Goal: Task Accomplishment & Management: Use online tool/utility

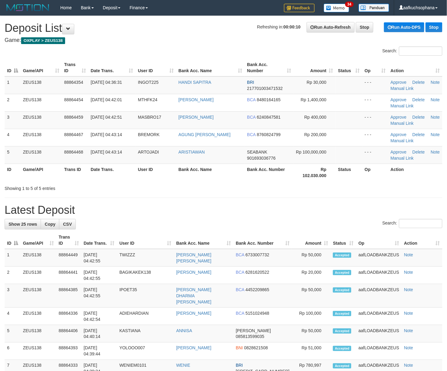
drag, startPoint x: 289, startPoint y: 211, endPoint x: 312, endPoint y: 213, distance: 23.9
click at [289, 211] on h1 "Latest Deposit" at bounding box center [224, 210] width 438 height 12
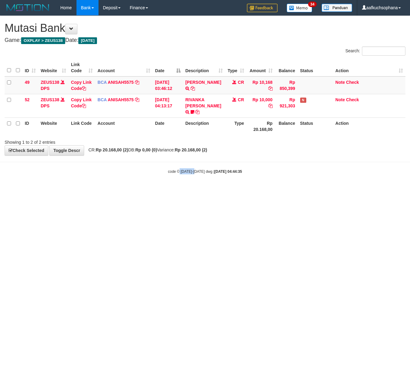
click at [196, 190] on html "Toggle navigation Home Bank Account List Load By Website Group [OXPLAY] ZEUS138…" at bounding box center [205, 95] width 410 height 190
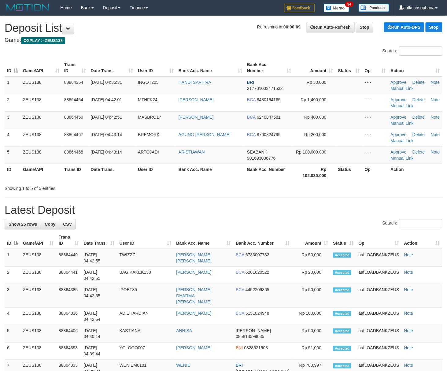
click at [279, 212] on h1 "Latest Deposit" at bounding box center [224, 210] width 438 height 12
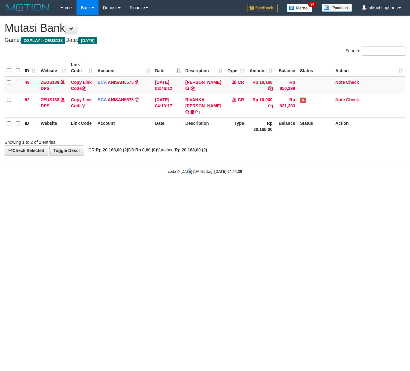
click at [189, 190] on html "Toggle navigation Home Bank Account List Load By Website Group [OXPLAY] ZEUS138…" at bounding box center [205, 95] width 410 height 190
click at [179, 190] on html "Toggle navigation Home Bank Account List Load By Website Group [OXPLAY] ZEUS138…" at bounding box center [205, 95] width 410 height 190
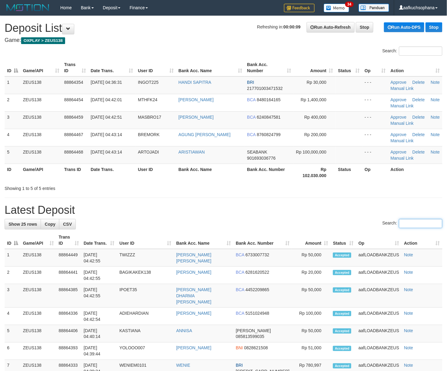
drag, startPoint x: 401, startPoint y: 226, endPoint x: 452, endPoint y: 235, distance: 51.0
click at [402, 226] on input "Search:" at bounding box center [420, 223] width 43 height 9
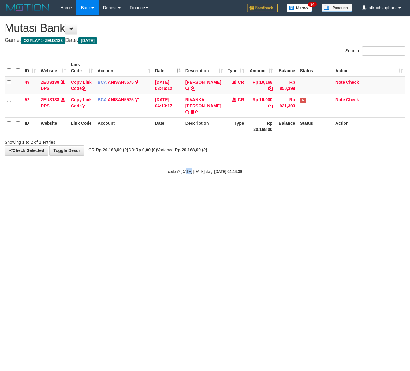
click at [189, 190] on html "Toggle navigation Home Bank Account List Load By Website Group [OXPLAY] ZEUS138…" at bounding box center [205, 95] width 410 height 190
drag, startPoint x: 187, startPoint y: 245, endPoint x: 190, endPoint y: 242, distance: 3.5
click at [186, 190] on html "Toggle navigation Home Bank Account List Load By Website Group [OXPLAY] ZEUS138…" at bounding box center [205, 95] width 410 height 190
drag, startPoint x: 190, startPoint y: 243, endPoint x: 181, endPoint y: 245, distance: 8.3
click at [188, 190] on html "Toggle navigation Home Bank Account List Load By Website Group [OXPLAY] ZEUS138…" at bounding box center [205, 95] width 410 height 190
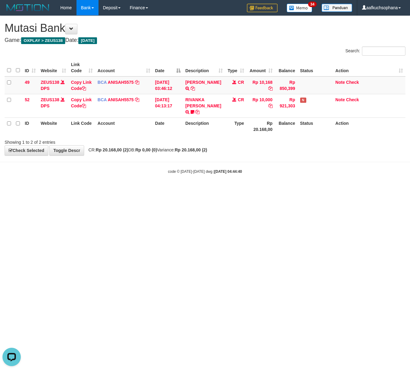
click at [148, 190] on html "Toggle navigation Home Bank Account List Load By Website Group [OXPLAY] ZEUS138…" at bounding box center [205, 95] width 410 height 190
click at [152, 190] on html "Toggle navigation Home Bank Account List Load By Website Group [OXPLAY] ZEUS138…" at bounding box center [205, 95] width 410 height 190
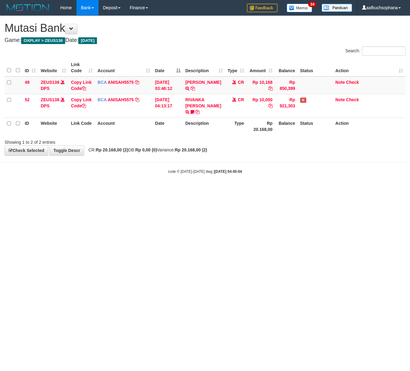
click at [266, 190] on html "Toggle navigation Home Bank Account List Load By Website Group [OXPLAY] ZEUS138…" at bounding box center [205, 95] width 410 height 190
click at [225, 190] on html "Toggle navigation Home Bank Account List Load By Website Group [OXPLAY] ZEUS138…" at bounding box center [205, 95] width 410 height 190
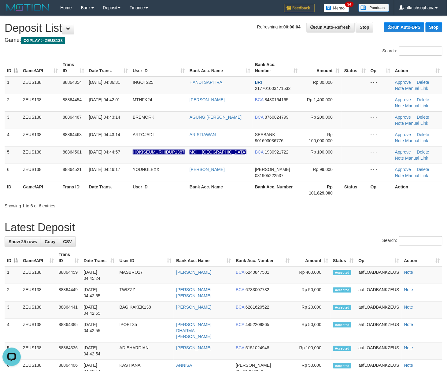
drag, startPoint x: 301, startPoint y: 196, endPoint x: 448, endPoint y: 224, distance: 149.3
click at [327, 203] on div "Search: ID Game/API Trans ID Date Trans. User ID Bank Acc. Name Bank Acc. Numbe…" at bounding box center [224, 127] width 438 height 162
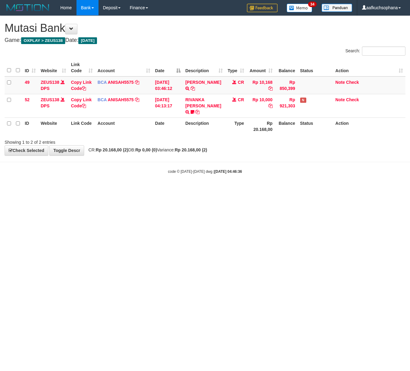
click at [264, 190] on html "Toggle navigation Home Bank Account List Load By Website Group [OXPLAY] ZEUS138…" at bounding box center [205, 95] width 410 height 190
click at [200, 190] on html "Toggle navigation Home Bank Account List Load By Website Group [OXPLAY] ZEUS138…" at bounding box center [205, 95] width 410 height 190
click at [105, 190] on html "Toggle navigation Home Bank Account List Load By Website Group [OXPLAY] ZEUS138…" at bounding box center [205, 95] width 410 height 190
drag, startPoint x: 106, startPoint y: 238, endPoint x: 1, endPoint y: 210, distance: 109.4
click at [102, 190] on html "Toggle navigation Home Bank Account List Load By Website Group [OXPLAY] ZEUS138…" at bounding box center [205, 95] width 410 height 190
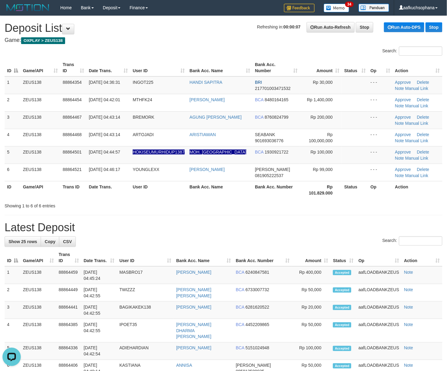
drag, startPoint x: 353, startPoint y: 221, endPoint x: 452, endPoint y: 218, distance: 99.1
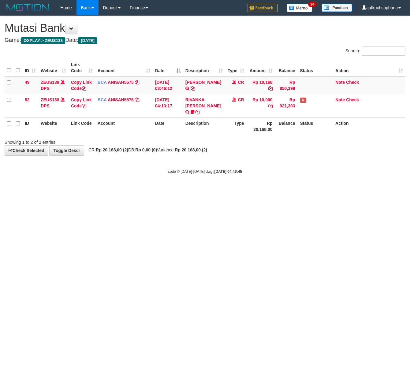
click at [114, 190] on html "Toggle navigation Home Bank Account List Load By Website Group [OXPLAY] ZEUS138…" at bounding box center [205, 95] width 410 height 190
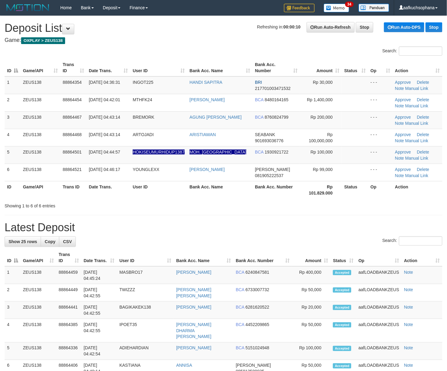
drag, startPoint x: 231, startPoint y: 198, endPoint x: 413, endPoint y: 208, distance: 182.2
click at [257, 201] on div "Search: ID Game/API Trans ID Date Trans. User ID Bank Acc. Name Bank Acc. Numbe…" at bounding box center [224, 127] width 438 height 162
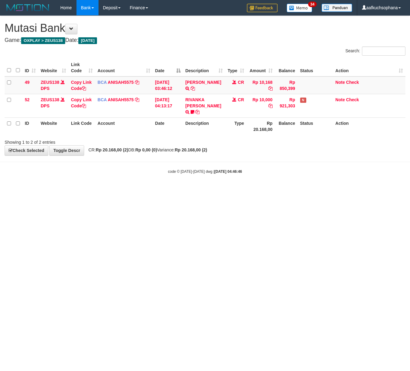
click at [142, 190] on html "Toggle navigation Home Bank Account List Load By Website Group [OXPLAY] ZEUS138…" at bounding box center [205, 95] width 410 height 190
click at [118, 190] on html "Toggle navigation Home Bank Account List Load By Website Group [OXPLAY] ZEUS138…" at bounding box center [205, 95] width 410 height 190
click at [99, 190] on html "Toggle navigation Home Bank Account List Load By Website Group [OXPLAY] ZEUS138…" at bounding box center [205, 95] width 410 height 190
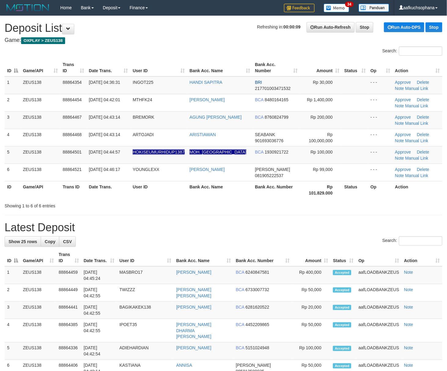
drag, startPoint x: 366, startPoint y: 204, endPoint x: 411, endPoint y: 197, distance: 46.4
click at [367, 203] on div "Showing 1 to 6 of 6 entries" at bounding box center [223, 204] width 447 height 9
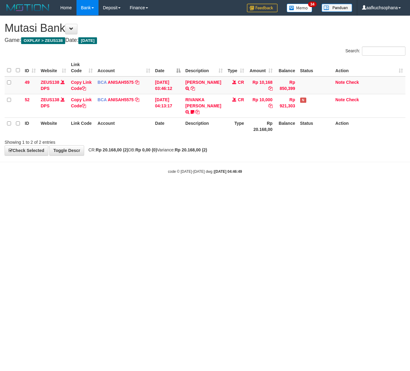
drag, startPoint x: 35, startPoint y: 190, endPoint x: 0, endPoint y: 190, distance: 34.5
click at [30, 190] on html "Toggle navigation Home Bank Account List Load By Website Group [OXPLAY] ZEUS138…" at bounding box center [205, 95] width 410 height 190
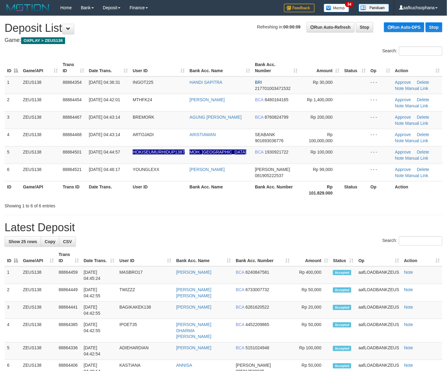
drag, startPoint x: 390, startPoint y: 192, endPoint x: 413, endPoint y: 190, distance: 23.3
click at [390, 192] on th "Op" at bounding box center [380, 189] width 24 height 17
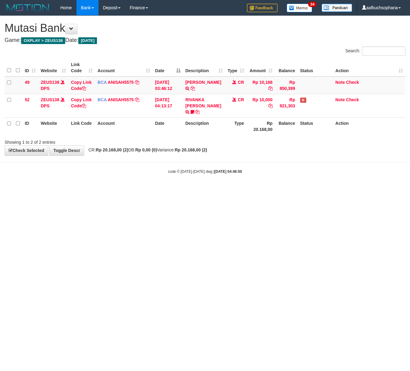
click at [63, 190] on html "Toggle navigation Home Bank Account List Load By Website Group [OXPLAY] ZEUS138…" at bounding box center [205, 95] width 410 height 190
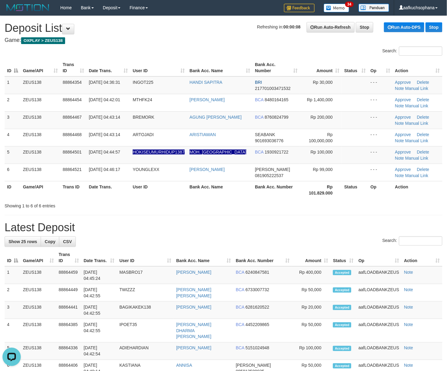
drag, startPoint x: 378, startPoint y: 199, endPoint x: 453, endPoint y: 196, distance: 74.6
click at [383, 199] on div "ID Game/API Trans ID Date Trans. User ID Bank Acc. Name Bank Acc. Number Amount…" at bounding box center [223, 128] width 447 height 143
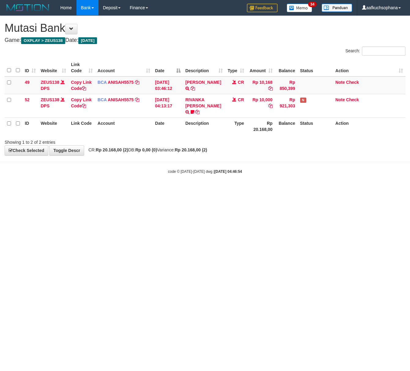
drag, startPoint x: 28, startPoint y: 196, endPoint x: 0, endPoint y: 194, distance: 28.2
click at [26, 190] on html "Toggle navigation Home Bank Account List Load By Website Group [OXPLAY] ZEUS138…" at bounding box center [205, 95] width 410 height 190
drag, startPoint x: 61, startPoint y: 202, endPoint x: 11, endPoint y: 197, distance: 50.4
click at [61, 190] on html "Toggle navigation Home Bank Account List Load By Website Group [OXPLAY] ZEUS138…" at bounding box center [205, 95] width 410 height 190
click at [96, 190] on html "Toggle navigation Home Bank Account List Load By Website Group [OXPLAY] ZEUS138…" at bounding box center [205, 95] width 410 height 190
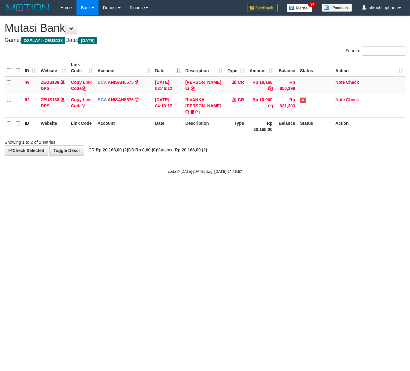
drag, startPoint x: 111, startPoint y: 207, endPoint x: 97, endPoint y: 205, distance: 14.2
click at [110, 190] on html "Toggle navigation Home Bank Account List Load By Website Group [OXPLAY] ZEUS138…" at bounding box center [205, 95] width 410 height 190
click at [73, 190] on html "Toggle navigation Home Bank Account List Load By Website Group [OXPLAY] ZEUS138…" at bounding box center [205, 95] width 410 height 190
drag, startPoint x: 73, startPoint y: 214, endPoint x: 50, endPoint y: 209, distance: 22.8
click at [72, 190] on html "Toggle navigation Home Bank Account List Load By Website Group [OXPLAY] ZEUS138…" at bounding box center [205, 95] width 410 height 190
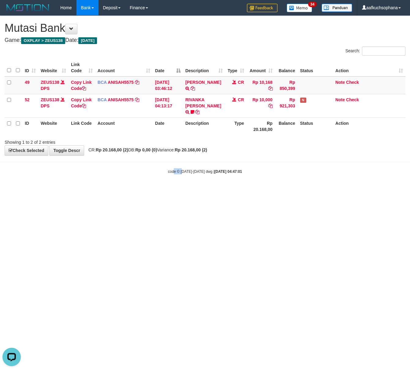
click at [181, 190] on html "Toggle navigation Home Bank Account List Load By Website Group [OXPLAY] ZEUS138…" at bounding box center [205, 95] width 410 height 190
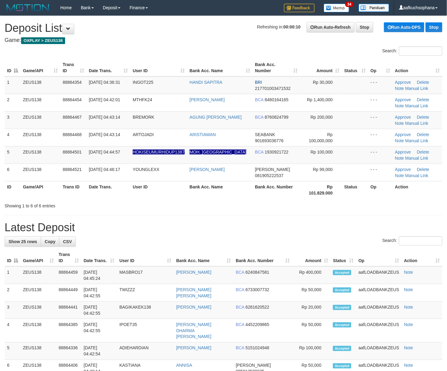
drag, startPoint x: 401, startPoint y: 222, endPoint x: 452, endPoint y: 227, distance: 51.1
click at [406, 223] on h1 "Latest Deposit" at bounding box center [224, 227] width 438 height 12
drag, startPoint x: 371, startPoint y: 221, endPoint x: 411, endPoint y: 224, distance: 40.5
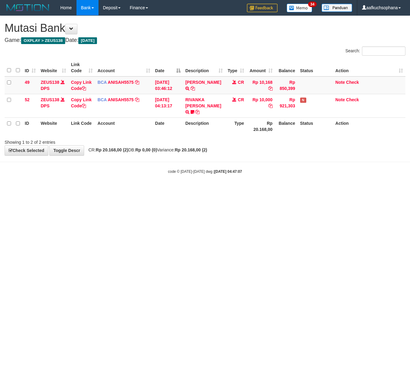
click at [61, 190] on html "Toggle navigation Home Bank Account List Load By Website Group [OXPLAY] ZEUS138…" at bounding box center [205, 95] width 410 height 190
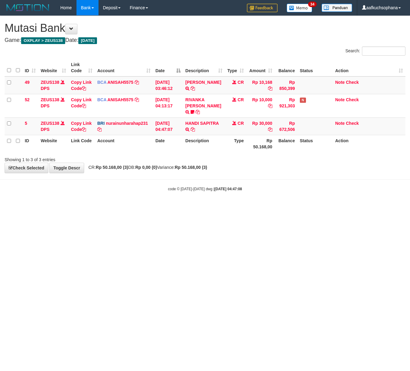
click at [91, 207] on html "Toggle navigation Home Bank Account List Load By Website Group [OXPLAY] ZEUS138…" at bounding box center [205, 103] width 410 height 207
drag, startPoint x: 194, startPoint y: 122, endPoint x: 137, endPoint y: 134, distance: 58.0
click at [194, 127] on icon at bounding box center [192, 129] width 4 height 4
drag, startPoint x: 127, startPoint y: 207, endPoint x: 125, endPoint y: 203, distance: 4.7
click at [128, 207] on html "Toggle navigation Home Bank Account List Load By Website Group [OXPLAY] ZEUS138…" at bounding box center [205, 103] width 410 height 207
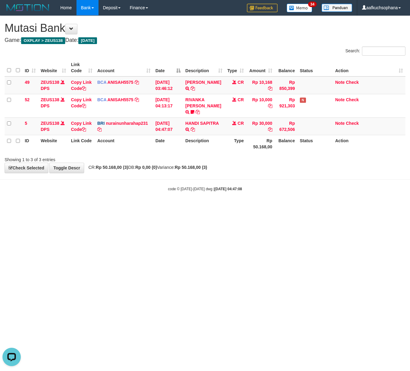
drag, startPoint x: 125, startPoint y: 203, endPoint x: 118, endPoint y: 200, distance: 8.3
click at [124, 202] on html "Toggle navigation Home Bank Account List Load By Website Group [OXPLAY] ZEUS138…" at bounding box center [205, 103] width 410 height 207
drag, startPoint x: 118, startPoint y: 200, endPoint x: 105, endPoint y: 199, distance: 12.3
click at [114, 200] on body "Toggle navigation Home Bank Account List Load By Website Group [OXPLAY] ZEUS138…" at bounding box center [205, 103] width 410 height 207
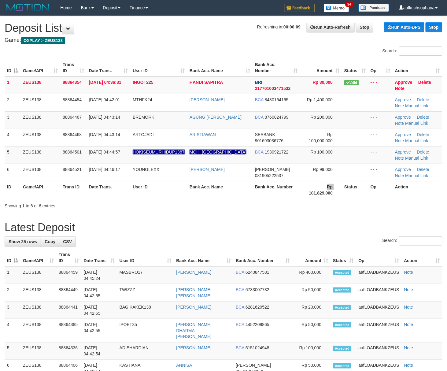
drag, startPoint x: 297, startPoint y: 196, endPoint x: 311, endPoint y: 191, distance: 15.3
click at [300, 196] on th "Rp 101.829.000" at bounding box center [321, 189] width 42 height 17
drag, startPoint x: 262, startPoint y: 195, endPoint x: 372, endPoint y: 198, distance: 110.1
click at [265, 195] on th "Bank Acc. Number" at bounding box center [276, 189] width 47 height 17
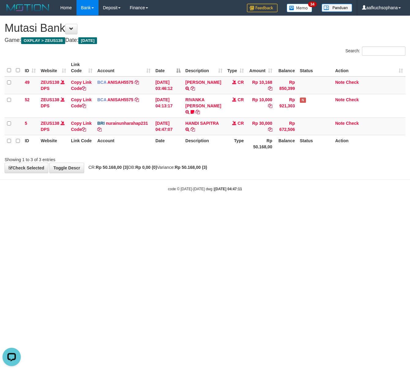
drag, startPoint x: 68, startPoint y: 229, endPoint x: 65, endPoint y: 219, distance: 9.7
click at [71, 207] on html "Toggle navigation Home Bank Account List Load By Website Group [OXPLAY] ZEUS138…" at bounding box center [205, 103] width 410 height 207
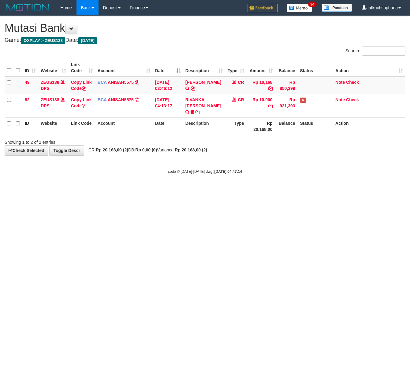
drag, startPoint x: 105, startPoint y: 186, endPoint x: 108, endPoint y: 188, distance: 3.6
click at [108, 188] on html "Toggle navigation Home Bank Account List Load By Website Group [OXPLAY] ZEUS138…" at bounding box center [205, 95] width 410 height 190
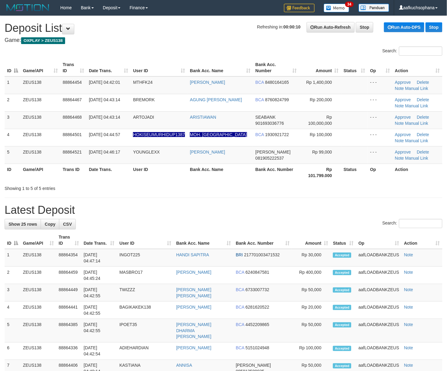
click at [345, 208] on h1 "Latest Deposit" at bounding box center [224, 210] width 438 height 12
click at [329, 187] on div "Showing 1 to 5 of 5 entries" at bounding box center [223, 187] width 447 height 9
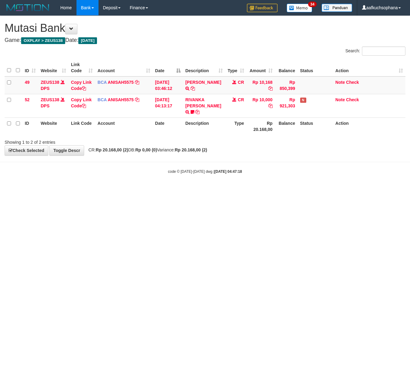
click at [113, 190] on html "Toggle navigation Home Bank Account List Load By Website Group [OXPLAY] ZEUS138…" at bounding box center [205, 95] width 410 height 190
click at [110, 190] on html "Toggle navigation Home Bank Account List Load By Website Group [OXPLAY] ZEUS138…" at bounding box center [205, 95] width 410 height 190
drag, startPoint x: 90, startPoint y: 237, endPoint x: 0, endPoint y: 211, distance: 94.2
click at [84, 190] on html "Toggle navigation Home Bank Account List Load By Website Group [OXPLAY] ZEUS138…" at bounding box center [205, 95] width 410 height 190
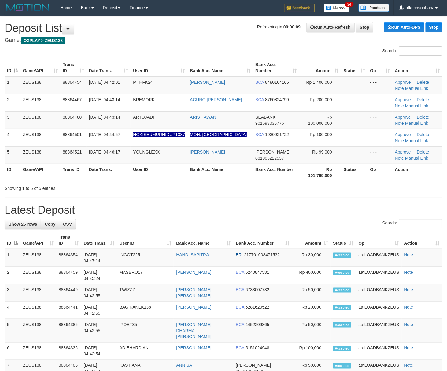
drag, startPoint x: 341, startPoint y: 208, endPoint x: 452, endPoint y: 204, distance: 110.1
click at [348, 207] on h1 "Latest Deposit" at bounding box center [224, 210] width 438 height 12
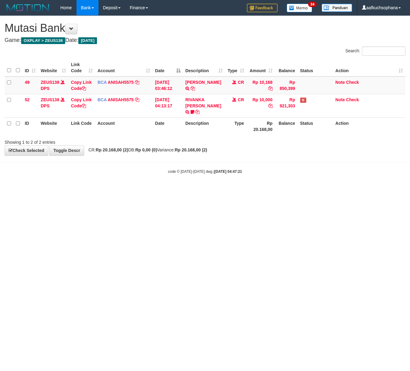
click at [141, 190] on html "Toggle navigation Home Bank Account List Load By Website Group [OXPLAY] ZEUS138…" at bounding box center [205, 95] width 410 height 190
click at [82, 190] on html "Toggle navigation Home Bank Account List Load By Website Group [OXPLAY] ZEUS138…" at bounding box center [205, 95] width 410 height 190
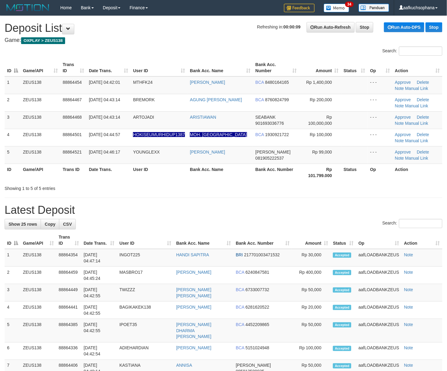
click at [379, 196] on div "**********" at bounding box center [223, 374] width 447 height 716
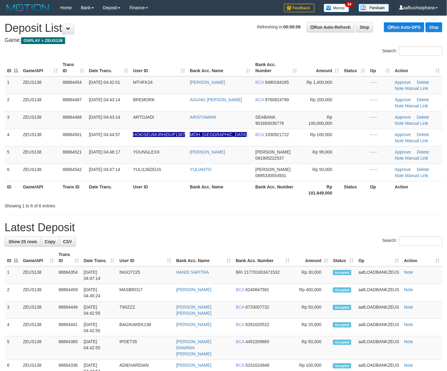
drag, startPoint x: 289, startPoint y: 211, endPoint x: 441, endPoint y: 214, distance: 152.3
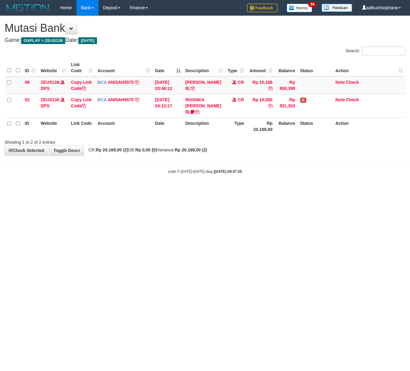
click at [94, 190] on html "Toggle navigation Home Bank Account List Load By Website Group [OXPLAY] ZEUS138…" at bounding box center [205, 95] width 410 height 190
click at [93, 190] on html "Toggle navigation Home Bank Account List Load By Website Group [OXPLAY] ZEUS138…" at bounding box center [205, 95] width 410 height 190
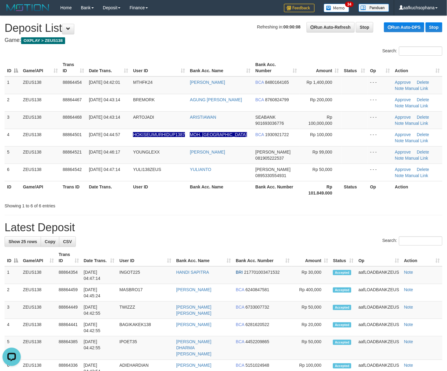
click at [422, 222] on h1 "Latest Deposit" at bounding box center [224, 227] width 438 height 12
drag, startPoint x: 338, startPoint y: 201, endPoint x: 342, endPoint y: 200, distance: 3.7
click at [341, 201] on div at bounding box center [316, 200] width 261 height 0
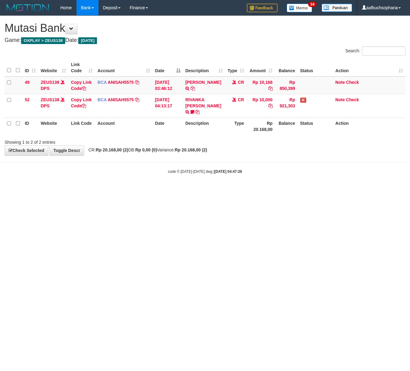
click at [210, 190] on html "Toggle navigation Home Bank Account List Load By Website Group [OXPLAY] ZEUS138…" at bounding box center [205, 95] width 410 height 190
drag, startPoint x: 80, startPoint y: 186, endPoint x: 1, endPoint y: 158, distance: 84.2
click at [75, 185] on html "Toggle navigation Home Bank Account List Load By Website Group [OXPLAY] ZEUS138…" at bounding box center [205, 95] width 410 height 190
drag, startPoint x: 118, startPoint y: 179, endPoint x: 69, endPoint y: 174, distance: 49.1
click at [118, 179] on body "Toggle navigation Home Bank Account List Load By Website Group [OXPLAY] ZEUS138…" at bounding box center [205, 95] width 410 height 190
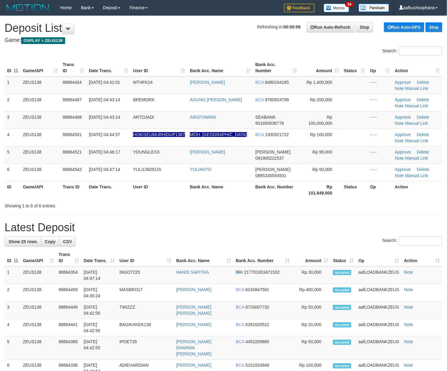
drag, startPoint x: 401, startPoint y: 200, endPoint x: 419, endPoint y: 194, distance: 17.9
click at [404, 199] on div "ID Game/API Trans ID Date Trans. User ID Bank Acc. Name Bank Acc. Number Amount…" at bounding box center [223, 128] width 447 height 143
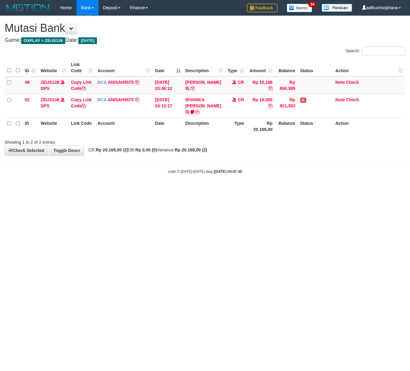
click at [138, 160] on body "Toggle navigation Home Bank Account List Load By Website Group [OXPLAY] ZEUS138…" at bounding box center [205, 95] width 410 height 190
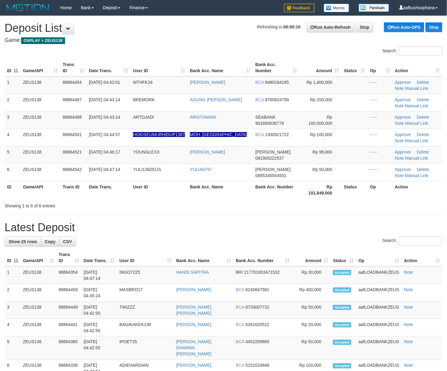
drag, startPoint x: 412, startPoint y: 202, endPoint x: 422, endPoint y: 200, distance: 10.6
click at [412, 202] on div "Showing 1 to 6 of 6 entries" at bounding box center [223, 204] width 447 height 9
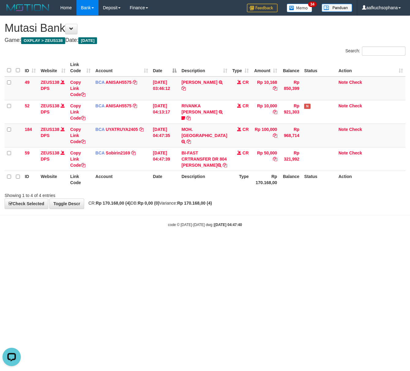
drag, startPoint x: 162, startPoint y: 274, endPoint x: 2, endPoint y: 226, distance: 167.4
click at [137, 243] on html "Toggle navigation Home Bank Account List Load By Website Group [OXPLAY] ZEUS138…" at bounding box center [205, 121] width 410 height 243
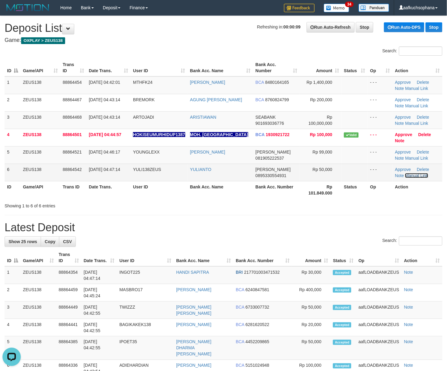
click at [410, 177] on link "Manual Link" at bounding box center [416, 175] width 23 height 5
click at [411, 177] on link "Manual Link" at bounding box center [416, 175] width 23 height 5
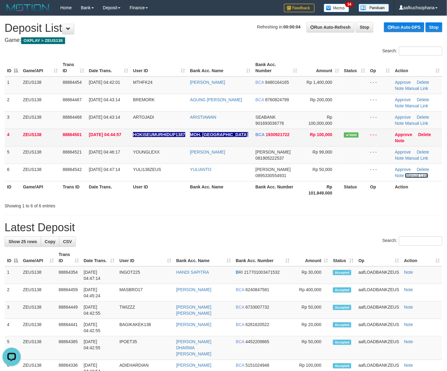
click at [405, 173] on link "Manual Link" at bounding box center [416, 175] width 23 height 5
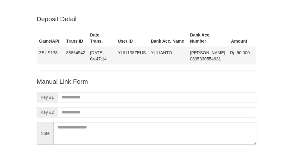
scroll to position [45, 0]
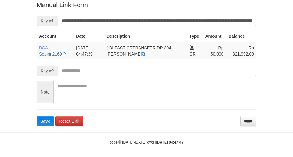
click at [186, 13] on form "**********" at bounding box center [147, 62] width 220 height 125
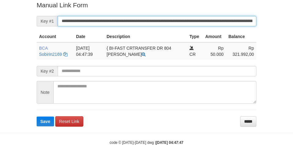
click at [37, 116] on button "Save" at bounding box center [45, 121] width 17 height 10
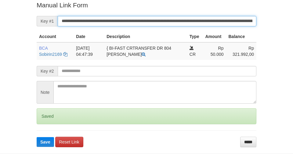
click at [37, 137] on button "Save" at bounding box center [45, 142] width 17 height 10
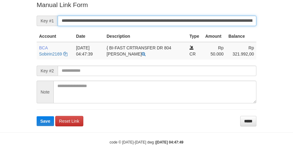
click at [37, 116] on button "Save" at bounding box center [45, 121] width 17 height 10
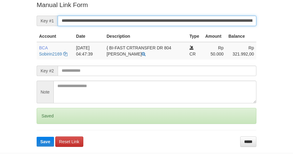
scroll to position [126, 0]
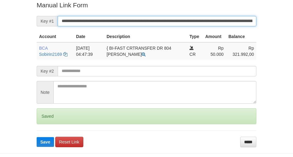
click at [37, 137] on button "Save" at bounding box center [45, 142] width 17 height 10
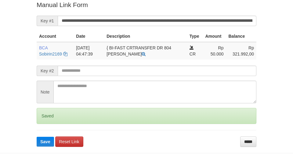
scroll to position [126, 0]
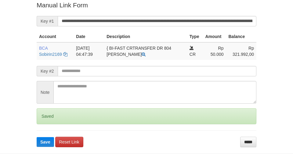
click at [37, 137] on button "Save" at bounding box center [45, 142] width 17 height 10
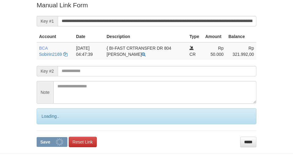
click at [37, 137] on button "Save" at bounding box center [52, 142] width 31 height 10
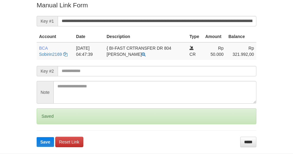
click at [37, 137] on button "Save" at bounding box center [45, 142] width 17 height 10
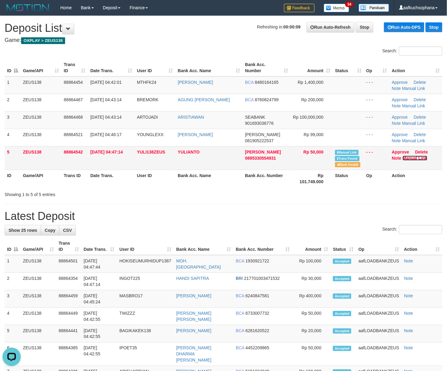
click at [413, 158] on link "Manual Link" at bounding box center [415, 158] width 25 height 5
drag, startPoint x: 304, startPoint y: 204, endPoint x: 322, endPoint y: 211, distance: 18.8
click at [322, 210] on div "**********" at bounding box center [223, 377] width 447 height 722
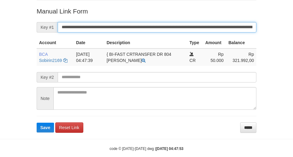
click at [37, 122] on button "Save" at bounding box center [45, 127] width 17 height 10
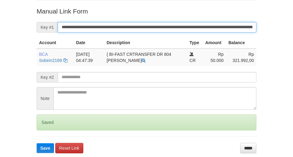
drag, startPoint x: 0, startPoint y: 0, endPoint x: 298, endPoint y: 37, distance: 300.0
click at [202, 24] on input "**********" at bounding box center [157, 27] width 199 height 10
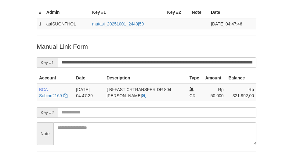
scroll to position [45, 0]
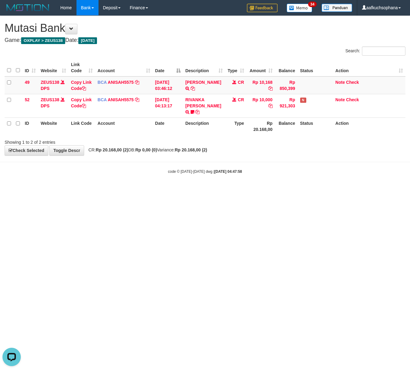
click at [173, 190] on html "Toggle navigation Home Bank Account List Load By Website Group [OXPLAY] ZEUS138…" at bounding box center [205, 95] width 410 height 190
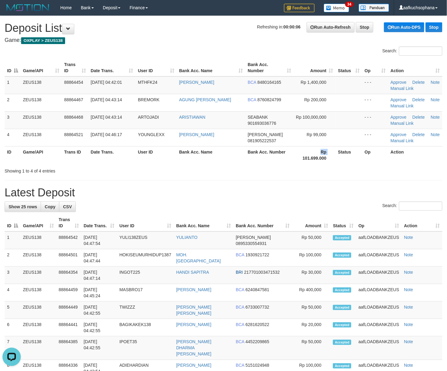
drag, startPoint x: 292, startPoint y: 155, endPoint x: 363, endPoint y: 167, distance: 72.5
click at [304, 157] on tr "ID Game/API Trans ID Date Trans. User ID Bank Acc. Name Bank Acc. Number Rp 101…" at bounding box center [224, 154] width 438 height 17
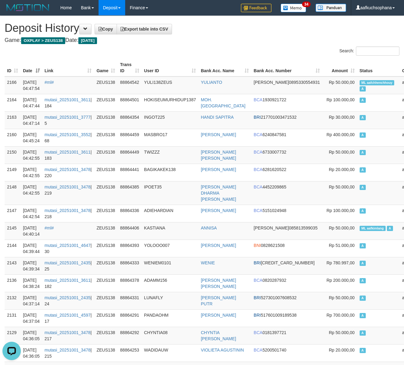
click at [190, 52] on div "Search:" at bounding box center [202, 51] width 404 height 11
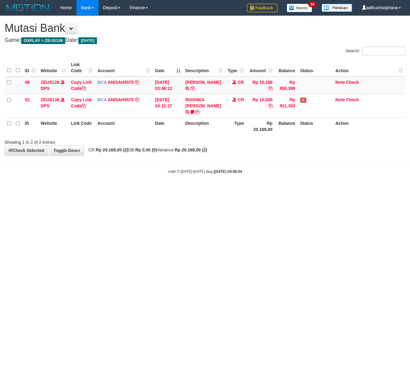
click at [106, 190] on html "Toggle navigation Home Bank Account List Load By Website Group [OXPLAY] ZEUS138…" at bounding box center [205, 95] width 410 height 190
drag, startPoint x: 133, startPoint y: 217, endPoint x: 2, endPoint y: 185, distance: 134.6
click at [124, 190] on html "Toggle navigation Home Bank Account List Load By Website Group [OXPLAY] ZEUS138…" at bounding box center [205, 95] width 410 height 190
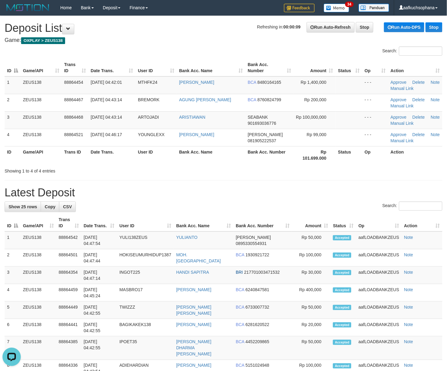
drag, startPoint x: 321, startPoint y: 191, endPoint x: 341, endPoint y: 190, distance: 19.6
click at [333, 190] on h1 "Latest Deposit" at bounding box center [224, 192] width 438 height 12
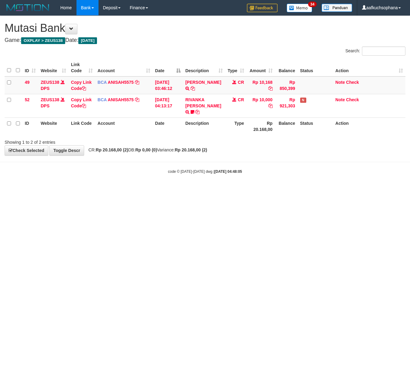
drag, startPoint x: 124, startPoint y: 257, endPoint x: 2, endPoint y: 215, distance: 128.8
click at [108, 190] on html "Toggle navigation Home Bank Account List Load By Website Group [OXPLAY] ZEUS138…" at bounding box center [205, 95] width 410 height 190
click at [183, 190] on html "Toggle navigation Home Bank Account List Load By Website Group [OXPLAY] ZEUS138…" at bounding box center [205, 95] width 410 height 190
click at [204, 190] on html "Toggle navigation Home Bank Account List Load By Website Group [OXPLAY] ZEUS138…" at bounding box center [205, 95] width 410 height 190
click at [203, 190] on html "Toggle navigation Home Bank Account List Load By Website Group [OXPLAY] ZEUS138…" at bounding box center [205, 95] width 410 height 190
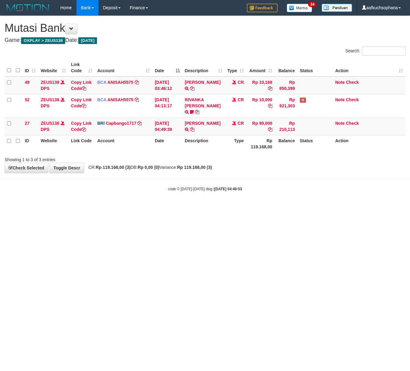
click at [215, 207] on html "Toggle navigation Home Bank Account List Load By Website Group [OXPLAY] ZEUS138…" at bounding box center [205, 103] width 410 height 207
click at [85, 127] on icon at bounding box center [84, 129] width 4 height 4
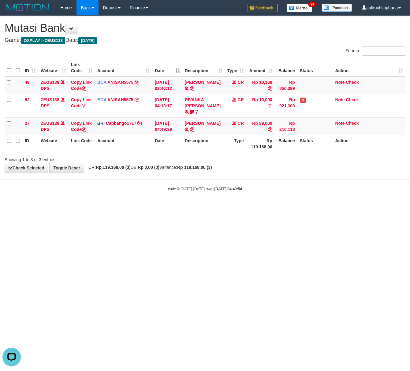
drag, startPoint x: 97, startPoint y: 207, endPoint x: 4, endPoint y: 188, distance: 94.9
click at [90, 203] on body "Toggle navigation Home Bank Account List Load By Website Group [OXPLAY] ZEUS138…" at bounding box center [205, 103] width 410 height 207
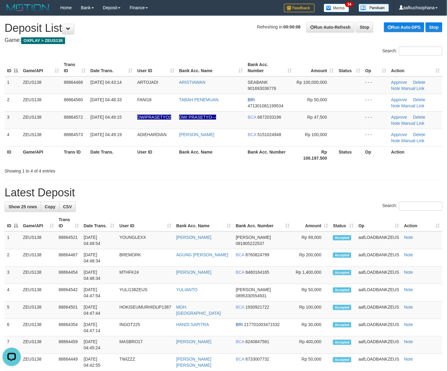
drag, startPoint x: 301, startPoint y: 171, endPoint x: 311, endPoint y: 170, distance: 10.1
click at [300, 172] on div "Showing 1 to 4 of 4 entries" at bounding box center [223, 169] width 447 height 9
click at [312, 170] on div "Showing 1 to 4 of 4 entries" at bounding box center [223, 169] width 447 height 9
drag, startPoint x: 295, startPoint y: 178, endPoint x: 452, endPoint y: 197, distance: 158.6
click at [295, 178] on div "**********" at bounding box center [223, 365] width 447 height 698
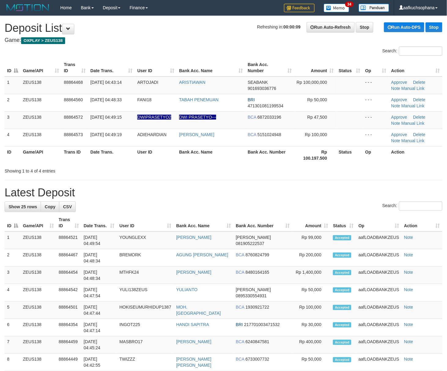
drag, startPoint x: 315, startPoint y: 187, endPoint x: 452, endPoint y: 197, distance: 137.3
click at [322, 186] on div "**********" at bounding box center [223, 365] width 447 height 698
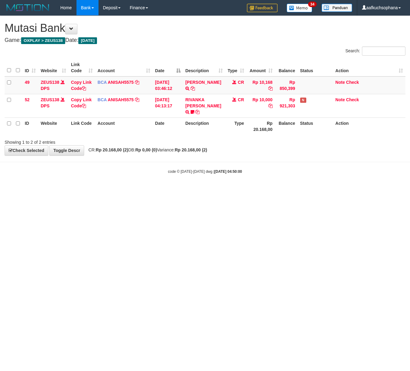
click at [90, 190] on html "Toggle navigation Home Bank Account List Load By Website Group [OXPLAY] ZEUS138…" at bounding box center [205, 95] width 410 height 190
click at [151, 190] on html "Toggle navigation Home Bank Account List Load By Website Group [OXPLAY] ZEUS138…" at bounding box center [205, 95] width 410 height 190
click at [205, 190] on html "Toggle navigation Home Bank Account List Load By Website Group [OXPLAY] ZEUS138…" at bounding box center [205, 95] width 410 height 190
click at [209, 190] on html "Toggle navigation Home Bank Account List Load By Website Group [OXPLAY] ZEUS138…" at bounding box center [205, 95] width 410 height 190
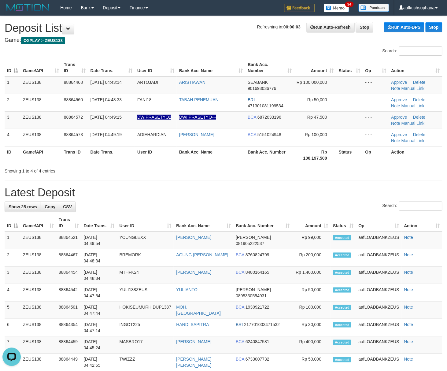
click at [380, 191] on h1 "Latest Deposit" at bounding box center [224, 192] width 438 height 12
drag, startPoint x: 272, startPoint y: 175, endPoint x: 451, endPoint y: 231, distance: 187.2
click at [303, 188] on div "**********" at bounding box center [223, 365] width 447 height 698
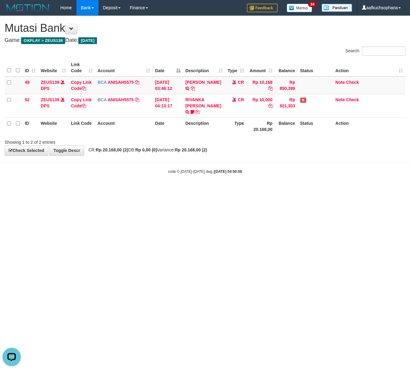
drag, startPoint x: 129, startPoint y: 246, endPoint x: 122, endPoint y: 246, distance: 6.4
click at [127, 190] on html "Toggle navigation Home Bank Account List Load By Website Group [OXPLAY] ZEUS138…" at bounding box center [205, 95] width 410 height 190
drag, startPoint x: 200, startPoint y: 267, endPoint x: 194, endPoint y: 260, distance: 9.7
click at [198, 190] on html "Toggle navigation Home Bank Account List Load By Website Group [OXPLAY] ZEUS138…" at bounding box center [205, 95] width 410 height 190
click at [172, 190] on html "Toggle navigation Home Bank Account List Load By Website Group [OXPLAY] ZEUS138…" at bounding box center [205, 95] width 410 height 190
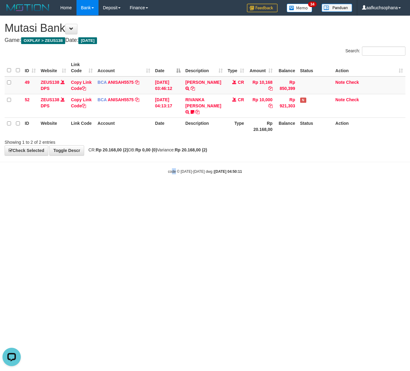
drag, startPoint x: 171, startPoint y: 216, endPoint x: 165, endPoint y: 218, distance: 6.2
click at [171, 190] on html "Toggle navigation Home Bank Account List Load By Website Group [OXPLAY] ZEUS138…" at bounding box center [205, 95] width 410 height 190
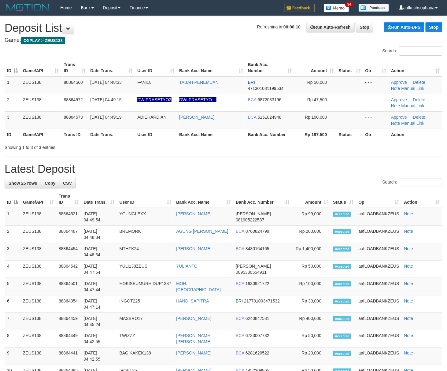
drag, startPoint x: 327, startPoint y: 197, endPoint x: 452, endPoint y: 239, distance: 131.5
click at [330, 200] on th "Status" at bounding box center [342, 198] width 25 height 17
drag, startPoint x: 315, startPoint y: 154, endPoint x: 452, endPoint y: 193, distance: 141.6
click at [345, 164] on div "**********" at bounding box center [223, 353] width 447 height 675
drag, startPoint x: 349, startPoint y: 168, endPoint x: 376, endPoint y: 177, distance: 28.5
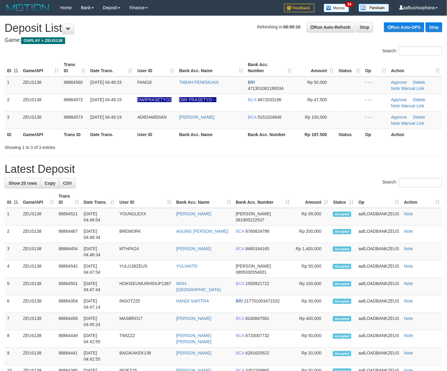
click at [352, 169] on h1 "Latest Deposit" at bounding box center [224, 169] width 438 height 12
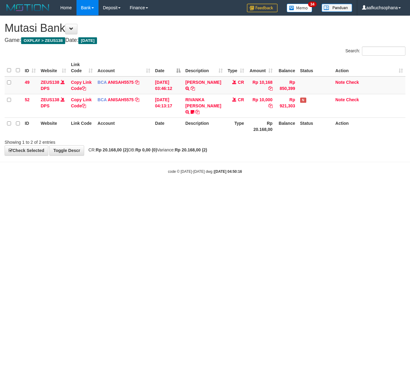
drag, startPoint x: 111, startPoint y: 212, endPoint x: 120, endPoint y: 205, distance: 11.9
click at [141, 190] on html "Toggle navigation Home Bank Account List Load By Website Group [OXPLAY] ZEUS138…" at bounding box center [205, 95] width 410 height 190
drag, startPoint x: 150, startPoint y: 224, endPoint x: 97, endPoint y: 212, distance: 55.0
click at [137, 190] on html "Toggle navigation Home Bank Account List Load By Website Group [OXPLAY] ZEUS138…" at bounding box center [205, 95] width 410 height 190
drag, startPoint x: 183, startPoint y: 265, endPoint x: 176, endPoint y: 262, distance: 7.2
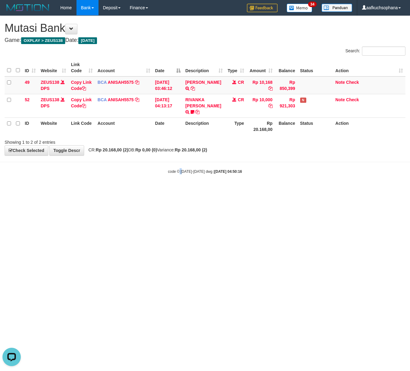
click at [178, 190] on html "Toggle navigation Home Bank Account List Load By Website Group [OXPLAY] ZEUS138…" at bounding box center [205, 95] width 410 height 190
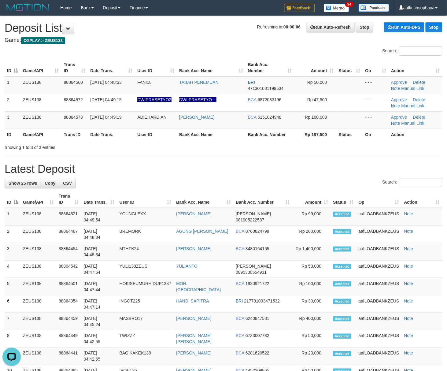
drag, startPoint x: 335, startPoint y: 190, endPoint x: 324, endPoint y: 174, distance: 19.1
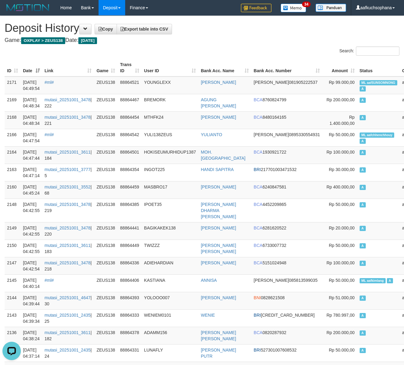
click at [224, 8] on div "Home Bank Account List Load By Website Group [OXPLAY] ZEUS138 By Load Group (DP…" at bounding box center [202, 8] width 394 height 16
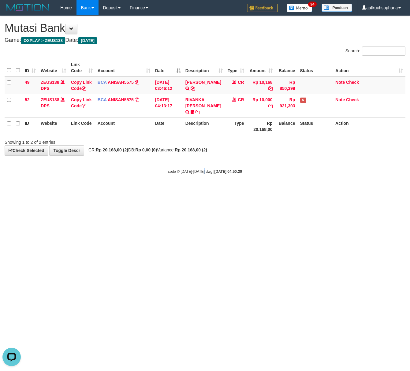
drag, startPoint x: 205, startPoint y: 221, endPoint x: 145, endPoint y: 211, distance: 60.7
click at [201, 190] on html "Toggle navigation Home Bank Account List Load By Website Group [OXPLAY] ZEUS138…" at bounding box center [205, 95] width 410 height 190
drag, startPoint x: 150, startPoint y: 194, endPoint x: 129, endPoint y: 183, distance: 24.3
click at [147, 190] on html "Toggle navigation Home Bank Account List Load By Website Group [OXPLAY] ZEUS138…" at bounding box center [205, 95] width 410 height 190
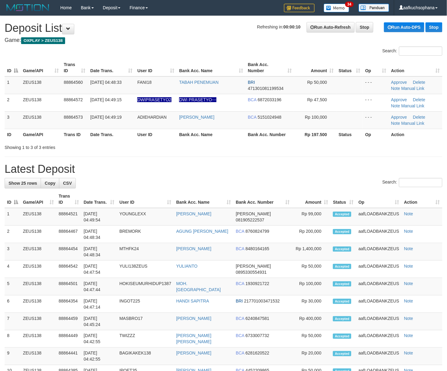
click at [365, 174] on h1 "Latest Deposit" at bounding box center [224, 169] width 438 height 12
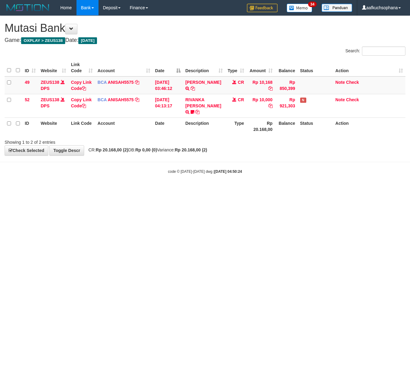
click at [83, 184] on html "Toggle navigation Home Bank Account List Load By Website Group [OXPLAY] ZEUS138…" at bounding box center [205, 95] width 410 height 190
drag, startPoint x: 90, startPoint y: 208, endPoint x: 2, endPoint y: 196, distance: 88.9
click at [94, 190] on html "Toggle navigation Home Bank Account List Load By Website Group [OXPLAY] ZEUS138…" at bounding box center [205, 95] width 410 height 190
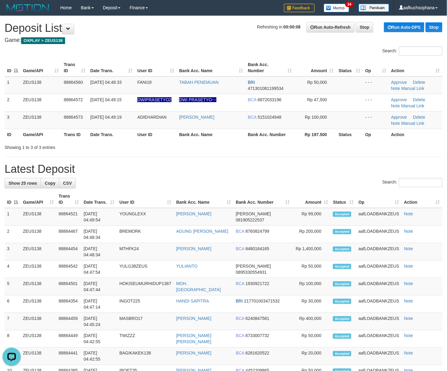
drag, startPoint x: 281, startPoint y: 181, endPoint x: 288, endPoint y: 186, distance: 8.5
click at [284, 185] on div "Search:" at bounding box center [224, 183] width 438 height 11
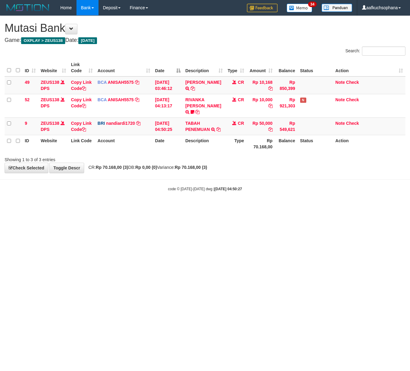
click at [109, 207] on html "Toggle navigation Home Bank Account List Load By Website Group [OXPLAY] ZEUS138…" at bounding box center [205, 103] width 410 height 207
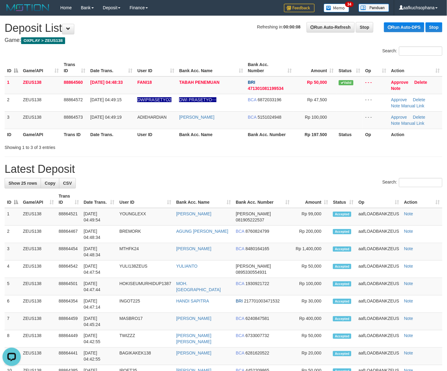
drag, startPoint x: 290, startPoint y: 166, endPoint x: 443, endPoint y: 221, distance: 162.7
click at [291, 167] on h1 "Latest Deposit" at bounding box center [224, 169] width 438 height 12
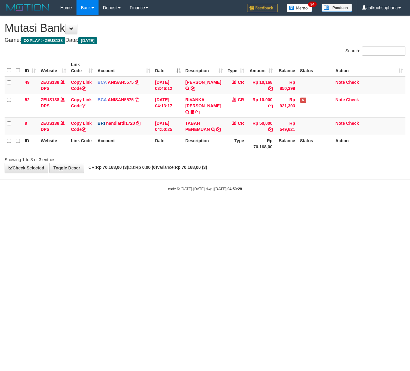
drag, startPoint x: 127, startPoint y: 234, endPoint x: 123, endPoint y: 232, distance: 5.1
click at [124, 207] on html "Toggle navigation Home Bank Account List Load By Website Group [OXPLAY] ZEUS138…" at bounding box center [205, 103] width 410 height 207
drag, startPoint x: 123, startPoint y: 232, endPoint x: 123, endPoint y: 227, distance: 5.8
click at [123, 207] on html "Toggle navigation Home Bank Account List Load By Website Group [OXPLAY] ZEUS138…" at bounding box center [205, 103] width 410 height 207
click at [110, 207] on html "Toggle navigation Home Bank Account List Load By Website Group [OXPLAY] ZEUS138…" at bounding box center [205, 103] width 410 height 207
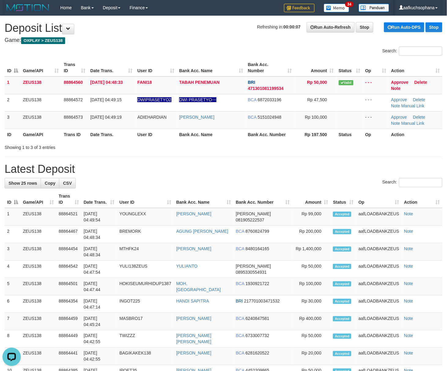
drag, startPoint x: 278, startPoint y: 182, endPoint x: 284, endPoint y: 183, distance: 6.5
click at [278, 182] on div "Search:" at bounding box center [224, 183] width 438 height 11
drag, startPoint x: 318, startPoint y: 198, endPoint x: 451, endPoint y: 218, distance: 134.7
click at [321, 200] on th "Amount" at bounding box center [311, 198] width 39 height 17
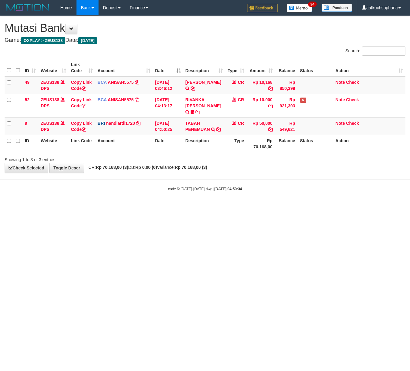
click at [117, 207] on html "Toggle navigation Home Bank Account List Load By Website Group [OXPLAY] ZEUS138…" at bounding box center [205, 103] width 410 height 207
click at [116, 207] on html "Toggle navigation Home Bank Account List Load By Website Group [OXPLAY] ZEUS138…" at bounding box center [205, 103] width 410 height 207
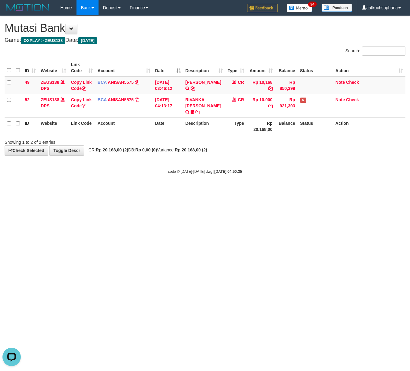
drag, startPoint x: 218, startPoint y: 221, endPoint x: 212, endPoint y: 220, distance: 5.5
click at [214, 190] on html "Toggle navigation Home Bank Account List Load By Website Group [OXPLAY] ZEUS138…" at bounding box center [205, 95] width 410 height 190
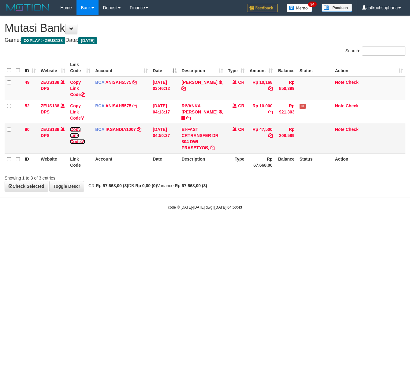
click at [83, 142] on icon at bounding box center [83, 141] width 4 height 4
drag, startPoint x: 83, startPoint y: 142, endPoint x: 80, endPoint y: 140, distance: 3.6
click at [83, 142] on icon at bounding box center [83, 141] width 4 height 4
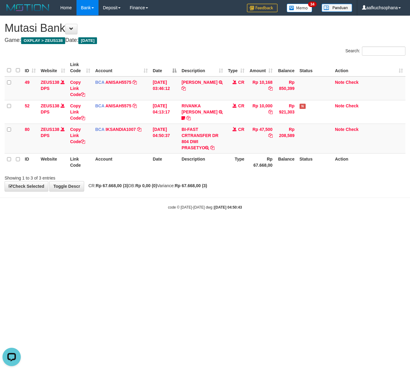
drag, startPoint x: 84, startPoint y: 240, endPoint x: 2, endPoint y: 211, distance: 86.8
click at [70, 225] on html "Toggle navigation Home Bank Account List Load By Website Group [OXPLAY] ZEUS138…" at bounding box center [205, 112] width 410 height 225
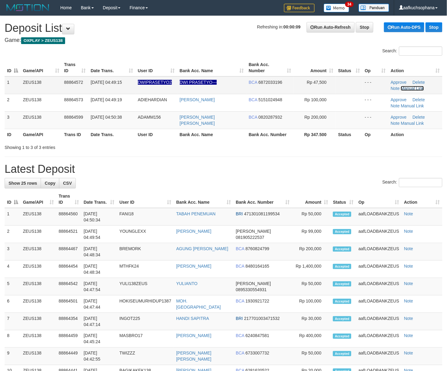
click at [407, 88] on link "Manual Link" at bounding box center [412, 88] width 23 height 5
click at [401, 86] on link "Manual Link" at bounding box center [412, 88] width 23 height 5
click at [83, 142] on div "Showing 1 to 3 of 3 entries" at bounding box center [93, 146] width 177 height 9
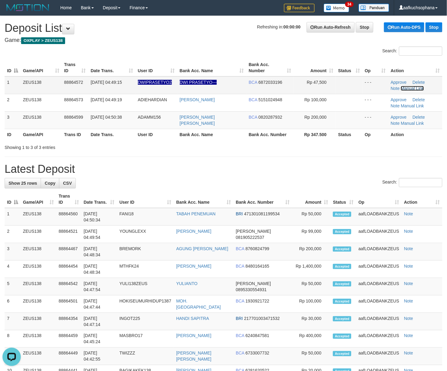
click at [404, 87] on link "Manual Link" at bounding box center [412, 88] width 23 height 5
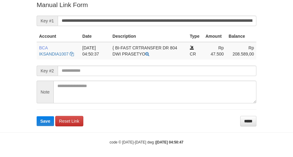
scroll to position [126, 0]
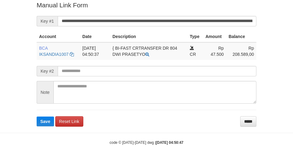
click at [212, 12] on form "**********" at bounding box center [147, 63] width 220 height 125
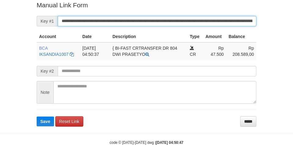
click at [37, 116] on button "Save" at bounding box center [45, 121] width 17 height 10
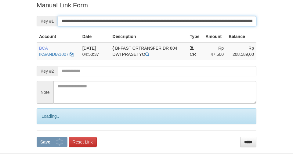
click at [37, 137] on button "Save" at bounding box center [52, 142] width 31 height 10
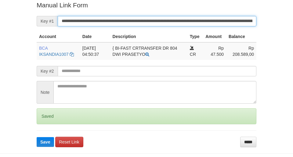
click at [37, 137] on button "Save" at bounding box center [45, 142] width 17 height 10
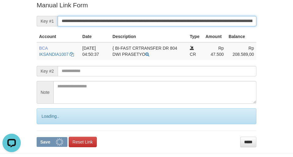
click at [37, 137] on button "Save" at bounding box center [52, 142] width 31 height 10
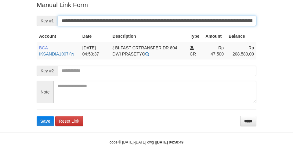
click at [37, 116] on button "Save" at bounding box center [45, 121] width 17 height 10
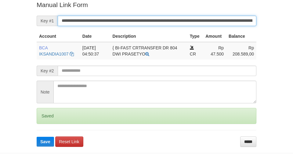
drag, startPoint x: 0, startPoint y: 0, endPoint x: 203, endPoint y: 18, distance: 203.8
click at [203, 18] on input "**********" at bounding box center [157, 21] width 199 height 10
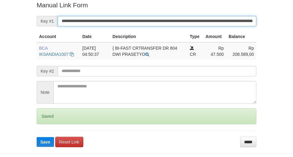
click at [37, 137] on button "Save" at bounding box center [45, 142] width 17 height 10
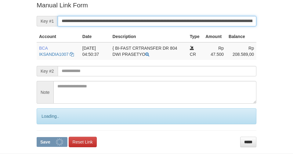
click at [37, 137] on button "Save" at bounding box center [52, 142] width 31 height 10
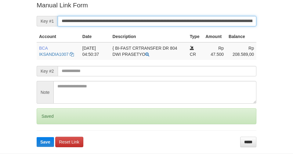
click at [37, 137] on button "Save" at bounding box center [45, 142] width 17 height 10
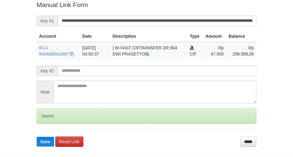
scroll to position [126, 0]
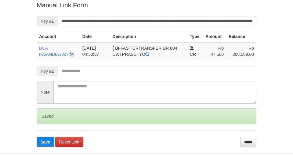
click at [37, 137] on button "Save" at bounding box center [45, 142] width 17 height 10
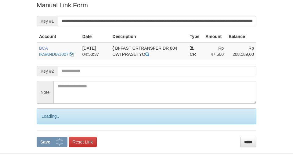
click at [37, 137] on button "Save" at bounding box center [52, 142] width 31 height 10
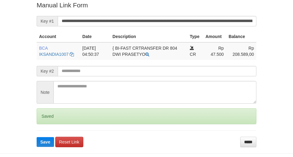
click at [37, 137] on button "Save" at bounding box center [45, 142] width 17 height 10
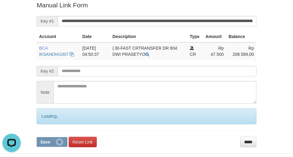
scroll to position [0, 0]
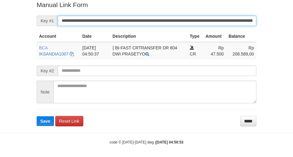
click at [37, 116] on button "Save" at bounding box center [45, 121] width 17 height 10
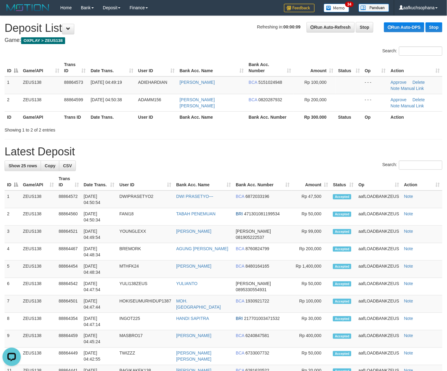
drag, startPoint x: 410, startPoint y: 176, endPoint x: 451, endPoint y: 183, distance: 41.2
click at [410, 175] on th "Action" at bounding box center [422, 181] width 41 height 17
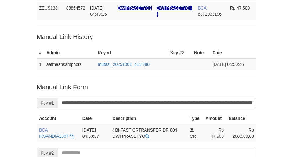
scroll to position [44, 0]
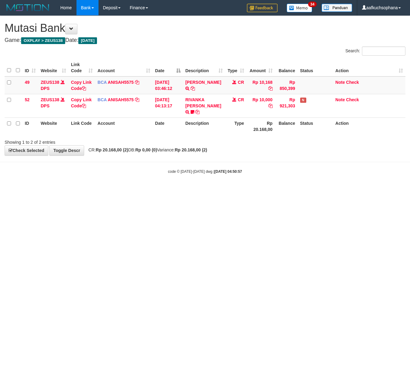
drag, startPoint x: 156, startPoint y: 209, endPoint x: 1, endPoint y: 182, distance: 157.2
click at [105, 190] on html "Toggle navigation Home Bank Account List Load By Website Group [OXPLAY] ZEUS138…" at bounding box center [205, 95] width 410 height 190
click at [249, 190] on html "Toggle navigation Home Bank Account List Load By Website Group [OXPLAY] ZEUS138…" at bounding box center [205, 95] width 410 height 190
drag, startPoint x: 135, startPoint y: 266, endPoint x: 0, endPoint y: 236, distance: 137.7
click at [133, 190] on html "Toggle navigation Home Bank Account List Load By Website Group [OXPLAY] ZEUS138…" at bounding box center [205, 95] width 410 height 190
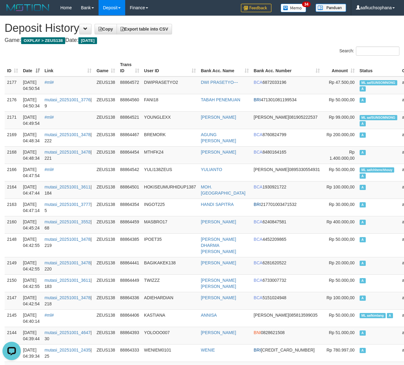
drag, startPoint x: 215, startPoint y: 50, endPoint x: 142, endPoint y: 53, distance: 72.5
click at [213, 50] on div "Search:" at bounding box center [302, 51] width 193 height 11
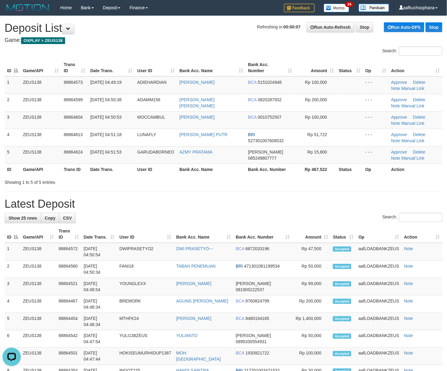
click at [345, 217] on div "Search:" at bounding box center [224, 218] width 438 height 11
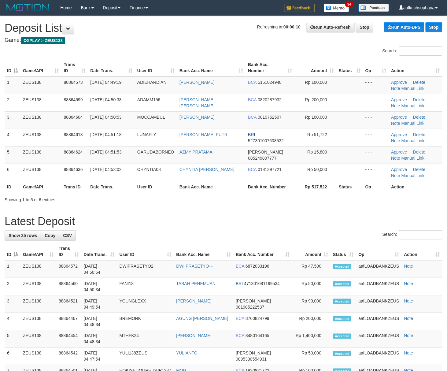
click at [279, 200] on div "Showing 1 to 6 of 6 entries" at bounding box center [223, 198] width 447 height 9
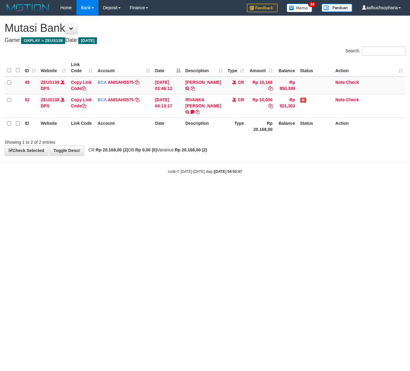
drag, startPoint x: 0, startPoint y: 0, endPoint x: 129, endPoint y: 208, distance: 244.7
click at [212, 190] on html "Toggle navigation Home Bank Account List Load By Website Group [OXPLAY] ZEUS138…" at bounding box center [205, 95] width 410 height 190
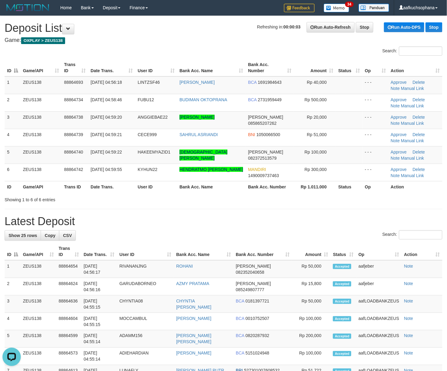
drag, startPoint x: 279, startPoint y: 224, endPoint x: 450, endPoint y: 240, distance: 171.4
click at [284, 223] on h1 "Latest Deposit" at bounding box center [224, 221] width 438 height 12
drag, startPoint x: 318, startPoint y: 215, endPoint x: 452, endPoint y: 211, distance: 133.9
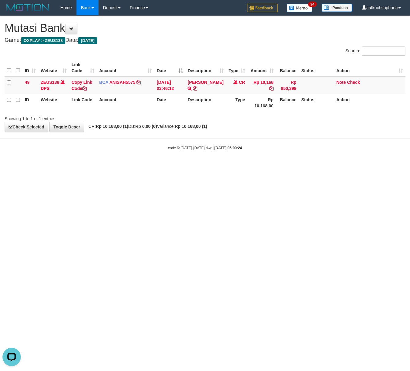
click at [170, 166] on html "Toggle navigation Home Bank Account List Load By Website Group [OXPLAY] ZEUS138…" at bounding box center [205, 83] width 410 height 166
drag, startPoint x: 171, startPoint y: 239, endPoint x: 174, endPoint y: 239, distance: 3.1
click at [172, 166] on html "Toggle navigation Home Bank Account List Load By Website Group [OXPLAY] ZEUS138…" at bounding box center [205, 83] width 410 height 166
click at [175, 166] on html "Toggle navigation Home Bank Account List Load By Website Group [OXPLAY] ZEUS138…" at bounding box center [205, 83] width 410 height 166
click at [142, 166] on html "Toggle navigation Home Bank Account List Load By Website Group [OXPLAY] ZEUS138…" at bounding box center [205, 83] width 410 height 166
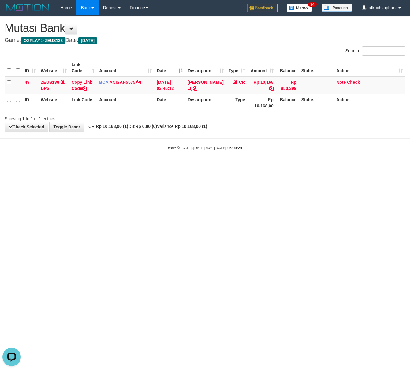
click at [143, 166] on html "Toggle navigation Home Bank Account List Load By Website Group [OXPLAY] ZEUS138…" at bounding box center [205, 83] width 410 height 166
click at [146, 166] on html "Toggle navigation Home Bank Account List Load By Website Group [OXPLAY] ZEUS138…" at bounding box center [205, 83] width 410 height 166
click at [159, 166] on html "Toggle navigation Home Bank Account List Load By Website Group [OXPLAY] ZEUS138…" at bounding box center [205, 83] width 410 height 166
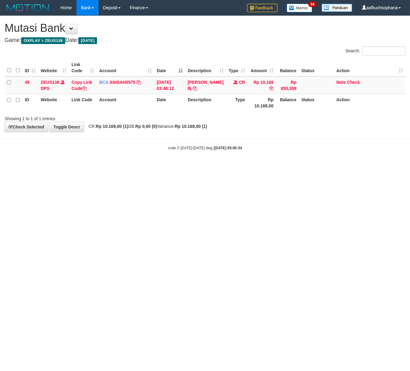
click at [95, 166] on html "Toggle navigation Home Bank Account List Load By Website Group [OXPLAY] ZEUS138…" at bounding box center [205, 83] width 410 height 166
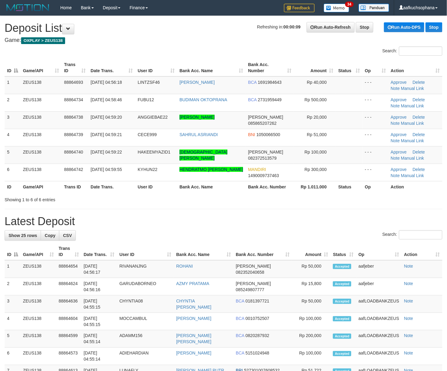
drag, startPoint x: 383, startPoint y: 205, endPoint x: 452, endPoint y: 190, distance: 70.7
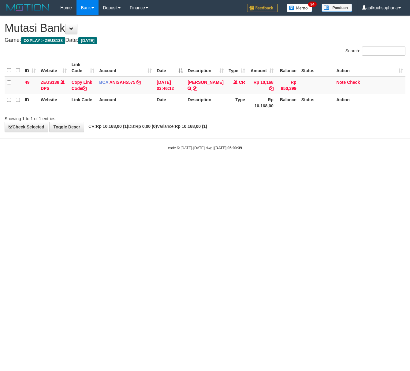
drag, startPoint x: 0, startPoint y: 0, endPoint x: 51, endPoint y: 178, distance: 184.7
click at [69, 166] on html "Toggle navigation Home Bank Account List Load By Website Group [OXPLAY] ZEUS138…" at bounding box center [205, 83] width 410 height 166
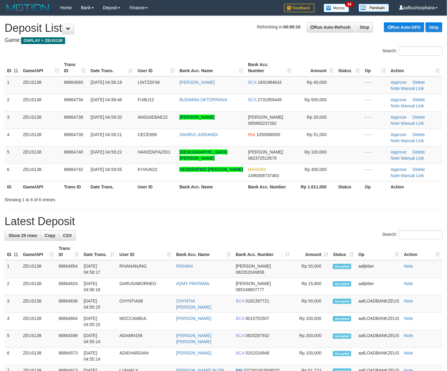
drag, startPoint x: 345, startPoint y: 207, endPoint x: 379, endPoint y: 198, distance: 34.7
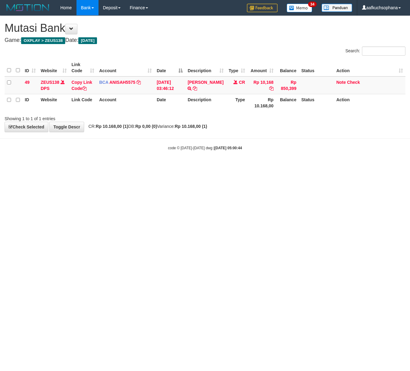
click at [93, 166] on html "Toggle navigation Home Bank Account List Load By Website Group [OXPLAY] ZEUS138…" at bounding box center [205, 83] width 410 height 166
click at [99, 166] on html "Toggle navigation Home Bank Account List Load By Website Group [OXPLAY] ZEUS138…" at bounding box center [205, 83] width 410 height 166
click at [101, 166] on html "Toggle navigation Home Bank Account List Load By Website Group [OXPLAY] ZEUS138…" at bounding box center [205, 83] width 410 height 166
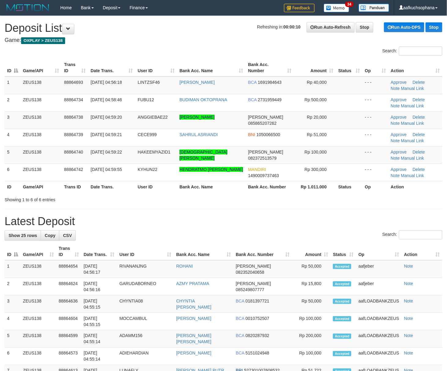
drag, startPoint x: 324, startPoint y: 194, endPoint x: 452, endPoint y: 186, distance: 127.8
click at [329, 194] on div at bounding box center [316, 194] width 261 height 0
drag, startPoint x: 308, startPoint y: 205, endPoint x: 320, endPoint y: 199, distance: 14.5
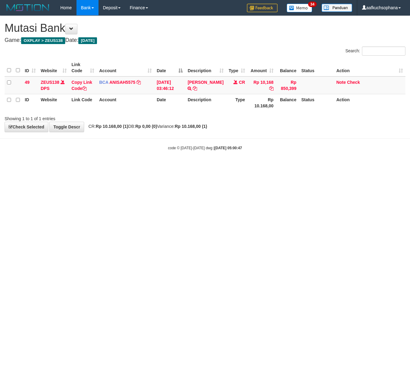
click at [128, 166] on html "Toggle navigation Home Bank Account List Load By Website Group [OXPLAY] ZEUS138…" at bounding box center [205, 83] width 410 height 166
drag, startPoint x: 0, startPoint y: 0, endPoint x: 109, endPoint y: 196, distance: 224.2
click at [114, 166] on html "Toggle navigation Home Bank Account List Load By Website Group [OXPLAY] ZEUS138…" at bounding box center [205, 83] width 410 height 166
click at [150, 166] on html "Toggle navigation Home Bank Account List Load By Website Group [OXPLAY] ZEUS138…" at bounding box center [205, 83] width 410 height 166
click at [158, 166] on html "Toggle navigation Home Bank Account List Load By Website Group [OXPLAY] ZEUS138…" at bounding box center [205, 83] width 410 height 166
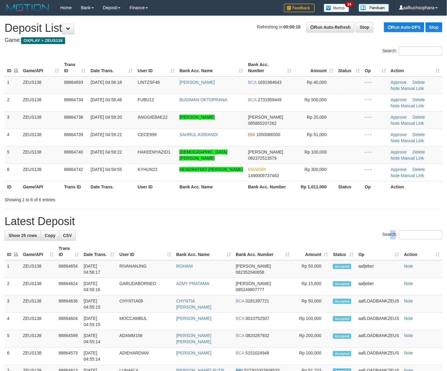
drag, startPoint x: 381, startPoint y: 232, endPoint x: 402, endPoint y: 217, distance: 26.4
drag, startPoint x: 330, startPoint y: 196, endPoint x: 335, endPoint y: 196, distance: 5.8
click at [334, 196] on div "Showing 1 to 6 of 6 entries" at bounding box center [223, 198] width 447 height 9
drag, startPoint x: 0, startPoint y: 0, endPoint x: 399, endPoint y: 201, distance: 447.1
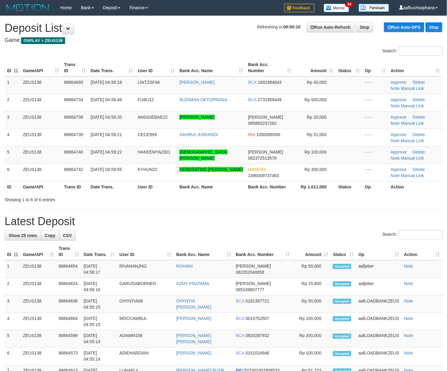
click at [384, 202] on div "Showing 1 to 6 of 6 entries" at bounding box center [223, 198] width 447 height 9
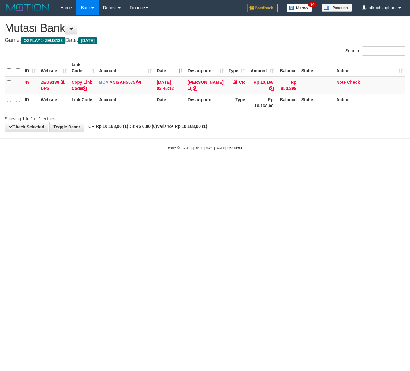
click at [136, 166] on html "Toggle navigation Home Bank Account List Load By Website Group [OXPLAY] ZEUS138…" at bounding box center [205, 83] width 410 height 166
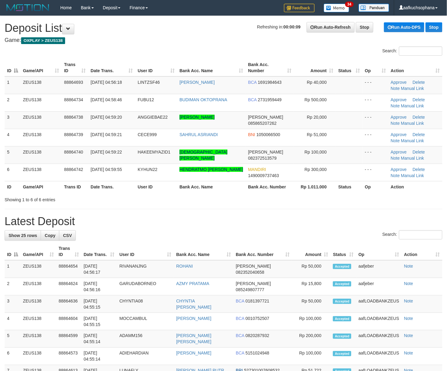
drag, startPoint x: 382, startPoint y: 201, endPoint x: 452, endPoint y: 201, distance: 70.3
click at [388, 201] on div "Showing 1 to 6 of 6 entries" at bounding box center [223, 198] width 447 height 9
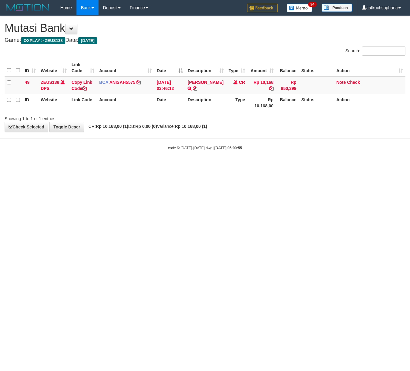
drag, startPoint x: 0, startPoint y: 0, endPoint x: 163, endPoint y: 185, distance: 246.5
click at [163, 166] on html "Toggle navigation Home Bank Account List Load By Website Group [OXPLAY] ZEUS138…" at bounding box center [205, 83] width 410 height 166
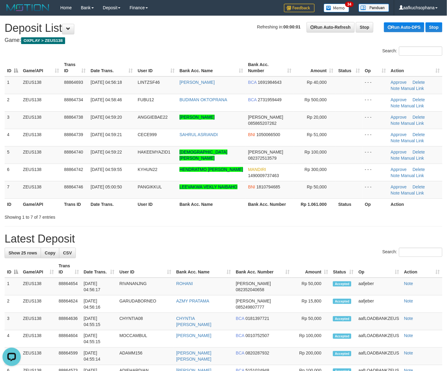
drag, startPoint x: 350, startPoint y: 235, endPoint x: 374, endPoint y: 231, distance: 23.6
click at [358, 235] on h1 "Latest Deposit" at bounding box center [224, 239] width 438 height 12
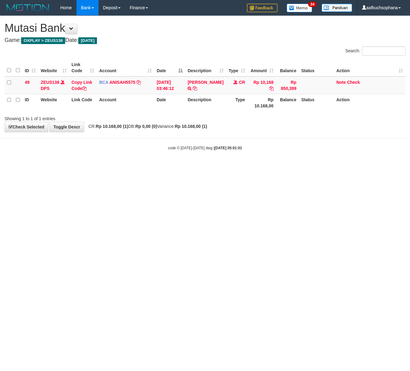
drag, startPoint x: 109, startPoint y: 197, endPoint x: 104, endPoint y: 195, distance: 5.6
click at [106, 166] on html "Toggle navigation Home Bank Account List Load By Website Group [OXPLAY] ZEUS138…" at bounding box center [205, 83] width 410 height 166
click at [224, 166] on html "Toggle navigation Home Bank Account List Load By Website Group [OXPLAY] ZEUS138…" at bounding box center [205, 83] width 410 height 166
click at [133, 166] on html "Toggle navigation Home Bank Account List Load By Website Group [OXPLAY] ZEUS138…" at bounding box center [205, 83] width 410 height 166
drag, startPoint x: 120, startPoint y: 209, endPoint x: 117, endPoint y: 208, distance: 3.2
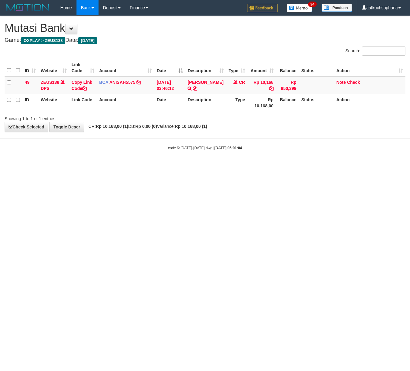
click at [120, 166] on html "Toggle navigation Home Bank Account List Load By Website Group [OXPLAY] ZEUS138…" at bounding box center [205, 83] width 410 height 166
click at [69, 166] on html "Toggle navigation Home Bank Account List Load By Website Group [OXPLAY] ZEUS138…" at bounding box center [205, 83] width 410 height 166
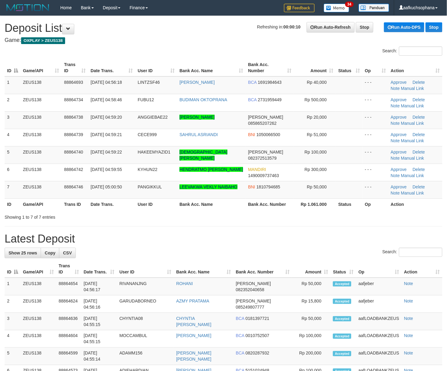
drag, startPoint x: 377, startPoint y: 217, endPoint x: 396, endPoint y: 209, distance: 20.3
click at [378, 217] on div "Showing 1 to 7 of 7 entries" at bounding box center [223, 216] width 447 height 9
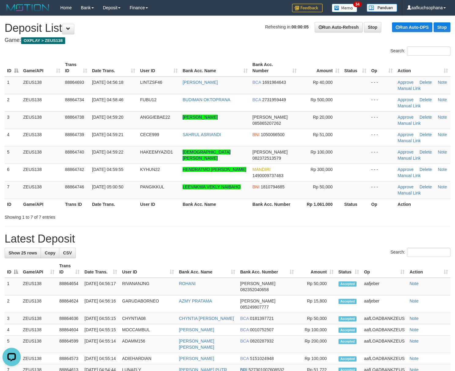
drag, startPoint x: 366, startPoint y: 219, endPoint x: 377, endPoint y: 219, distance: 10.7
click at [373, 219] on div "Showing 1 to 7 of 7 entries" at bounding box center [227, 216] width 455 height 9
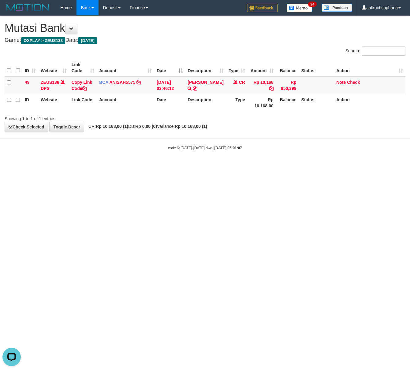
click at [96, 166] on html "Toggle navigation Home Bank Account List Load By Website Group [OXPLAY] ZEUS138…" at bounding box center [205, 83] width 410 height 166
drag, startPoint x: 127, startPoint y: 183, endPoint x: 0, endPoint y: 173, distance: 127.9
click at [124, 166] on html "Toggle navigation Home Bank Account List Load By Website Group [OXPLAY] ZEUS138…" at bounding box center [205, 83] width 410 height 166
click at [76, 166] on html "Toggle navigation Home Bank Account List Load By Website Group [OXPLAY] ZEUS138…" at bounding box center [205, 83] width 410 height 166
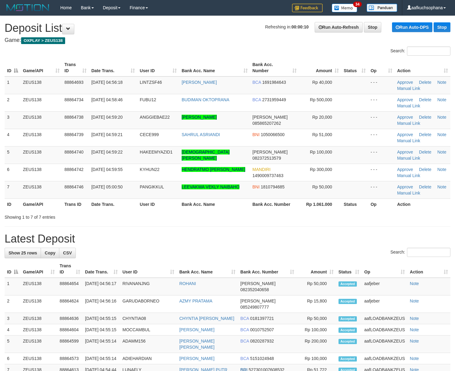
drag, startPoint x: 351, startPoint y: 218, endPoint x: 361, endPoint y: 216, distance: 10.0
click at [354, 217] on div "Showing 1 to 7 of 7 entries" at bounding box center [227, 216] width 455 height 9
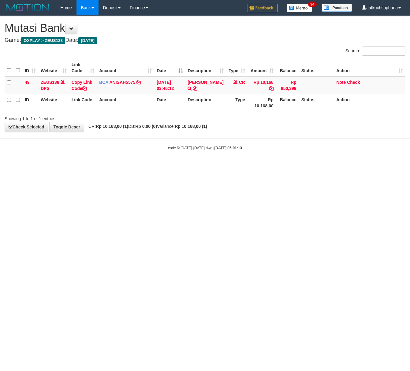
click at [81, 166] on html "Toggle navigation Home Bank Account List Load By Website Group [OXPLAY] ZEUS138…" at bounding box center [205, 83] width 410 height 166
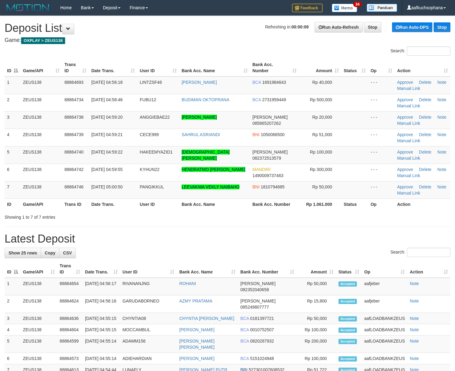
drag, startPoint x: 378, startPoint y: 226, endPoint x: 424, endPoint y: 213, distance: 47.4
click at [383, 225] on div "**********" at bounding box center [227, 342] width 455 height 653
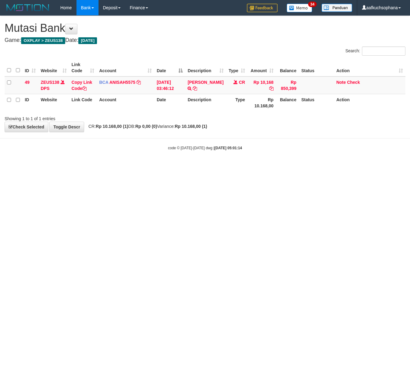
drag, startPoint x: 150, startPoint y: 193, endPoint x: 146, endPoint y: 191, distance: 4.3
click at [149, 166] on html "Toggle navigation Home Bank Account List Load By Website Group [OXPLAY] ZEUS138…" at bounding box center [205, 83] width 410 height 166
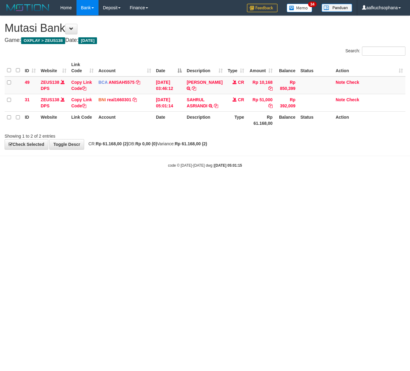
drag, startPoint x: 158, startPoint y: 186, endPoint x: 156, endPoint y: 171, distance: 14.9
click at [157, 183] on html "Toggle navigation Home Bank Account List Load By Website Group [OXPLAY] ZEUS138…" at bounding box center [205, 91] width 410 height 183
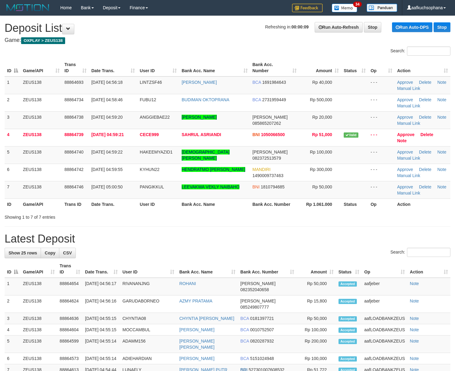
drag, startPoint x: 322, startPoint y: 255, endPoint x: 345, endPoint y: 244, distance: 25.9
click at [335, 249] on div "Search:" at bounding box center [228, 253] width 446 height 11
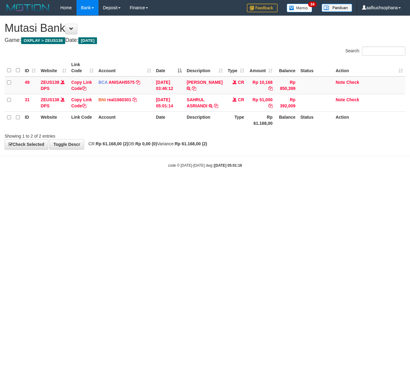
click at [155, 183] on html "Toggle navigation Home Bank Account List Load By Website Group [OXPLAY] ZEUS138…" at bounding box center [205, 91] width 410 height 183
click at [153, 183] on html "Toggle navigation Home Bank Account List Load By Website Group [OXPLAY] ZEUS138…" at bounding box center [205, 91] width 410 height 183
